Goal: Navigation & Orientation: Find specific page/section

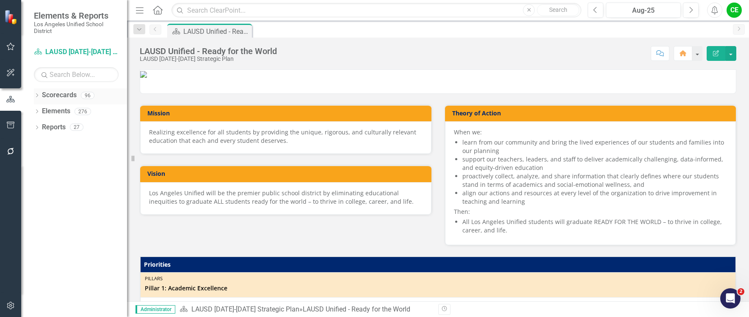
click at [39, 96] on icon "Dropdown" at bounding box center [37, 96] width 6 height 5
click at [37, 97] on icon "Dropdown" at bounding box center [37, 96] width 6 height 5
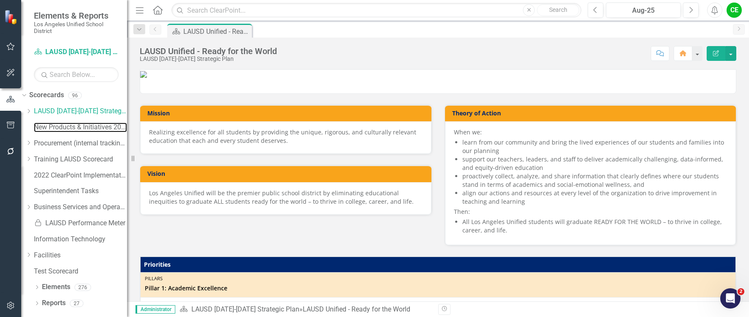
drag, startPoint x: 69, startPoint y: 126, endPoint x: 156, endPoint y: 140, distance: 87.5
click at [69, 126] on link "New Products & Initiatives 2025-26" at bounding box center [80, 128] width 93 height 10
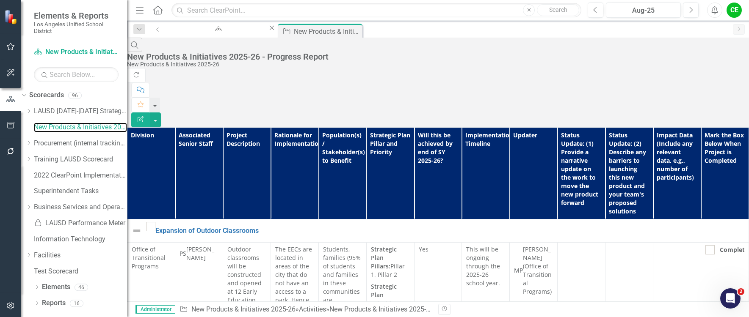
scroll to position [127, 0]
